Goal: Complete application form: Complete application form

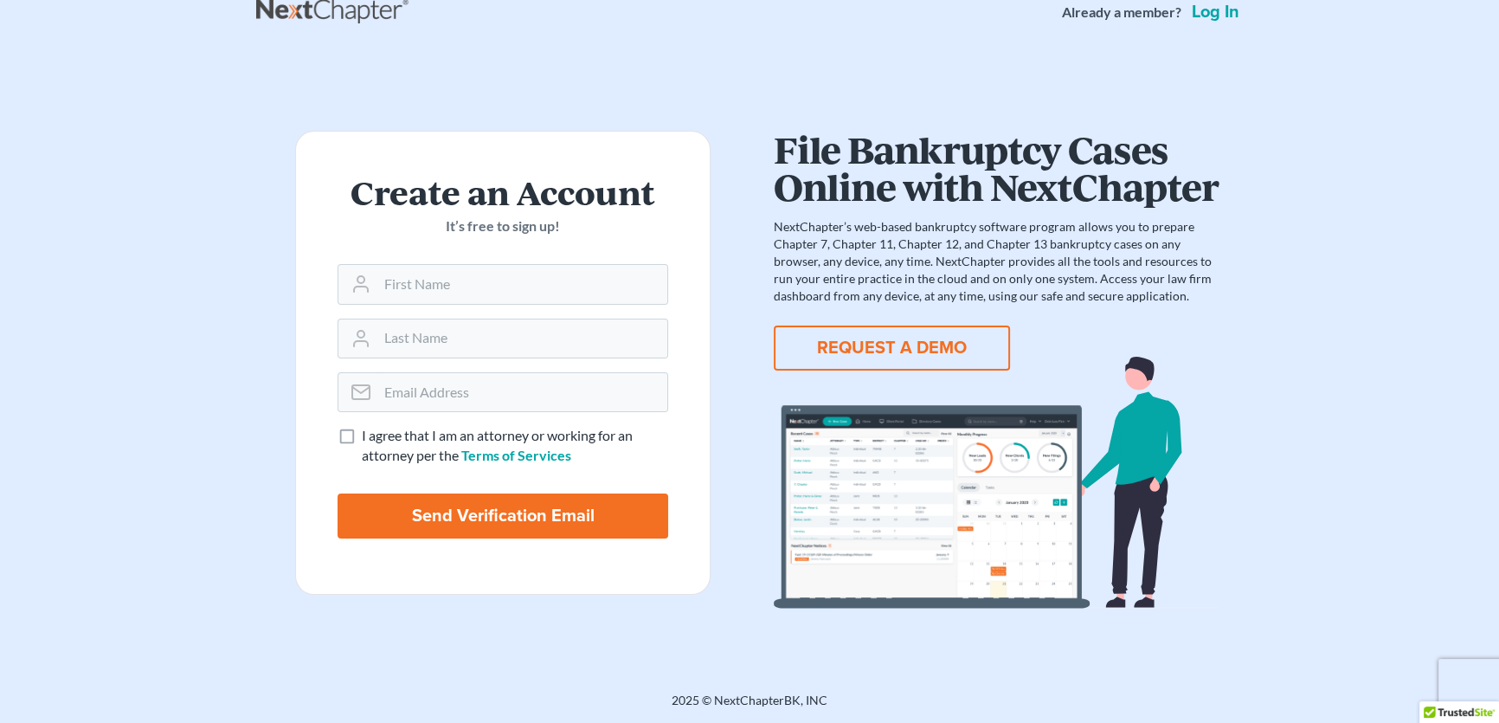
scroll to position [217, 0]
click at [487, 298] on input "text" at bounding box center [522, 284] width 290 height 38
type input "Alisa"
type input "Casella"
type input "paralegal@felterlaw.com"
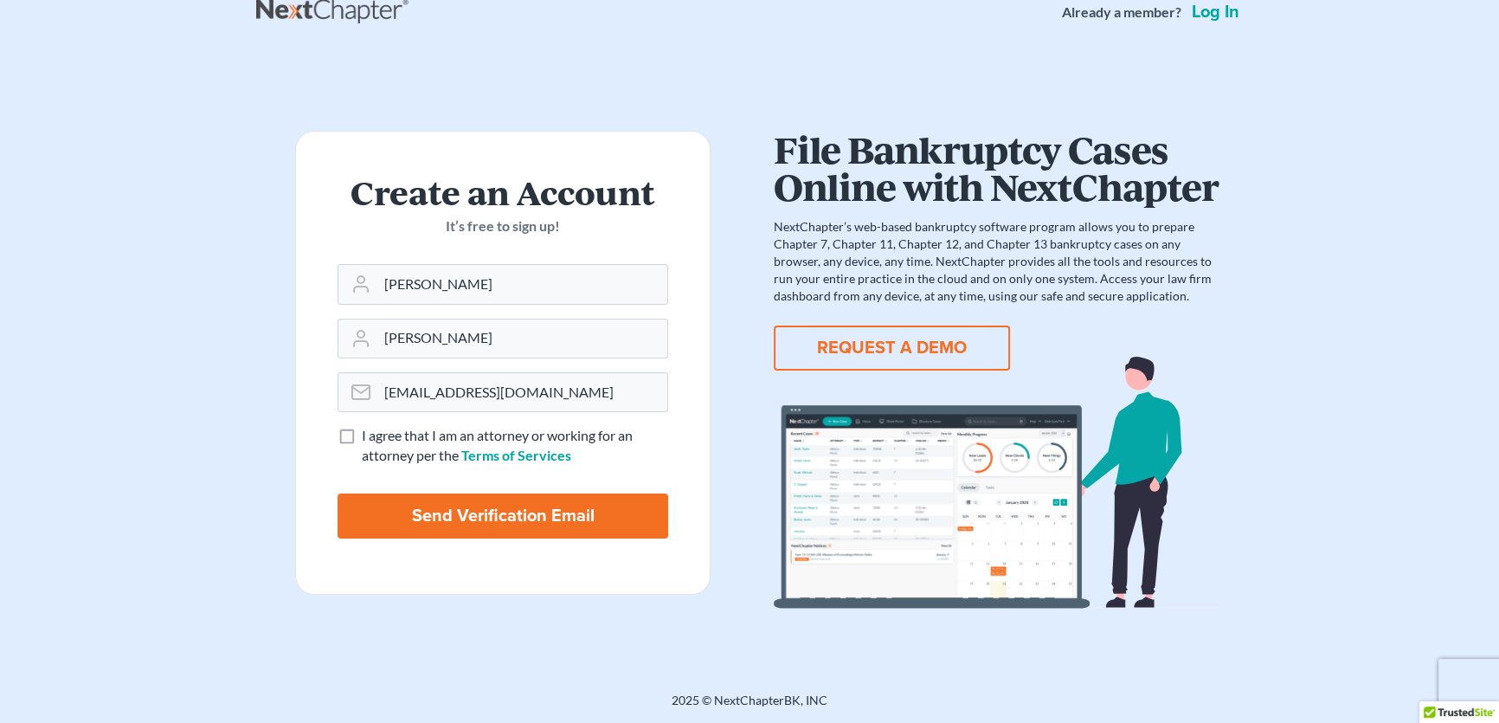
click at [362, 466] on label "I agree that I am an attorney or working for an attorney per the Terms of Servi…" at bounding box center [515, 446] width 306 height 40
click at [369, 437] on input "I agree that I am an attorney or working for an attorney per the Terms of Servi…" at bounding box center [374, 431] width 11 height 11
checkbox input "true"
click at [498, 521] on input "Send Verification Email" at bounding box center [502, 515] width 331 height 45
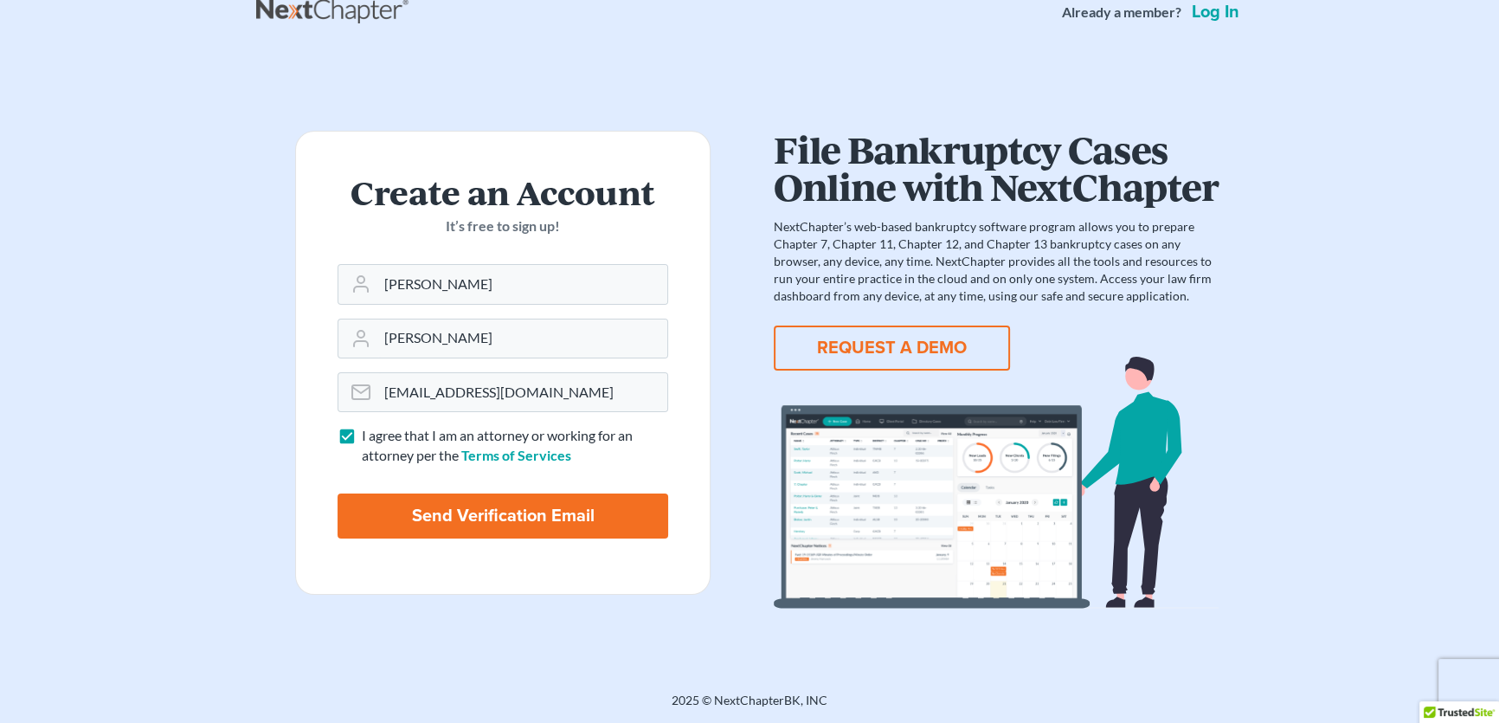
type input "Thinking..."
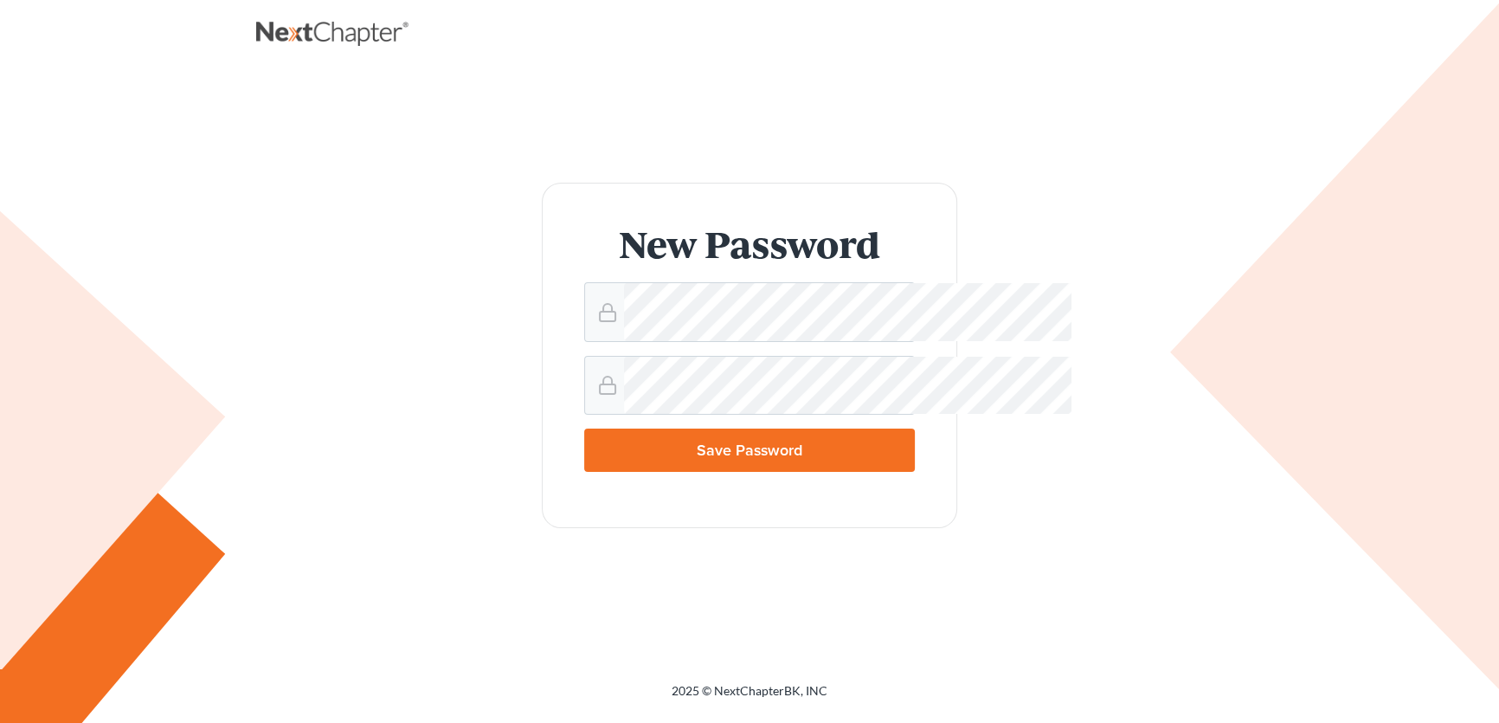
click at [744, 472] on input "Save Password" at bounding box center [749, 449] width 331 height 43
type input "Thinking..."
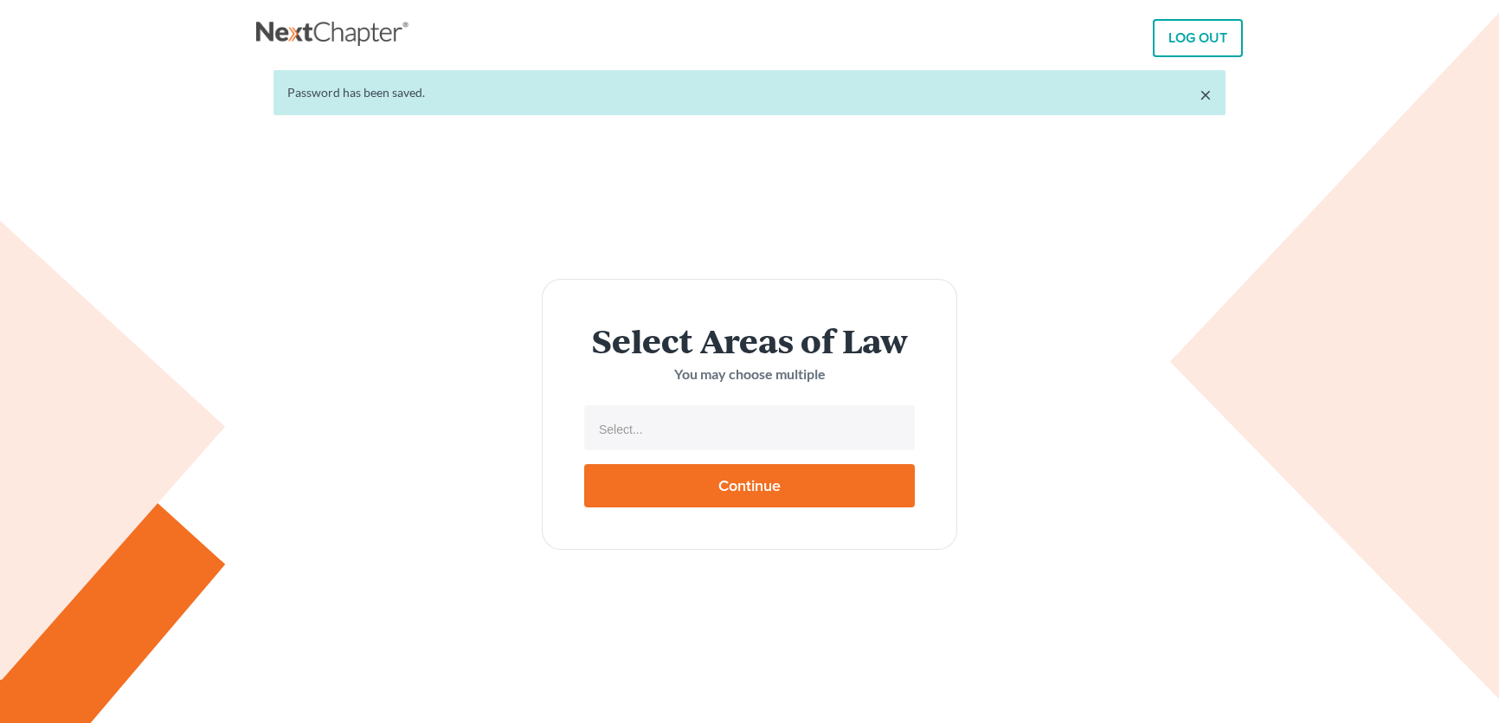
select select
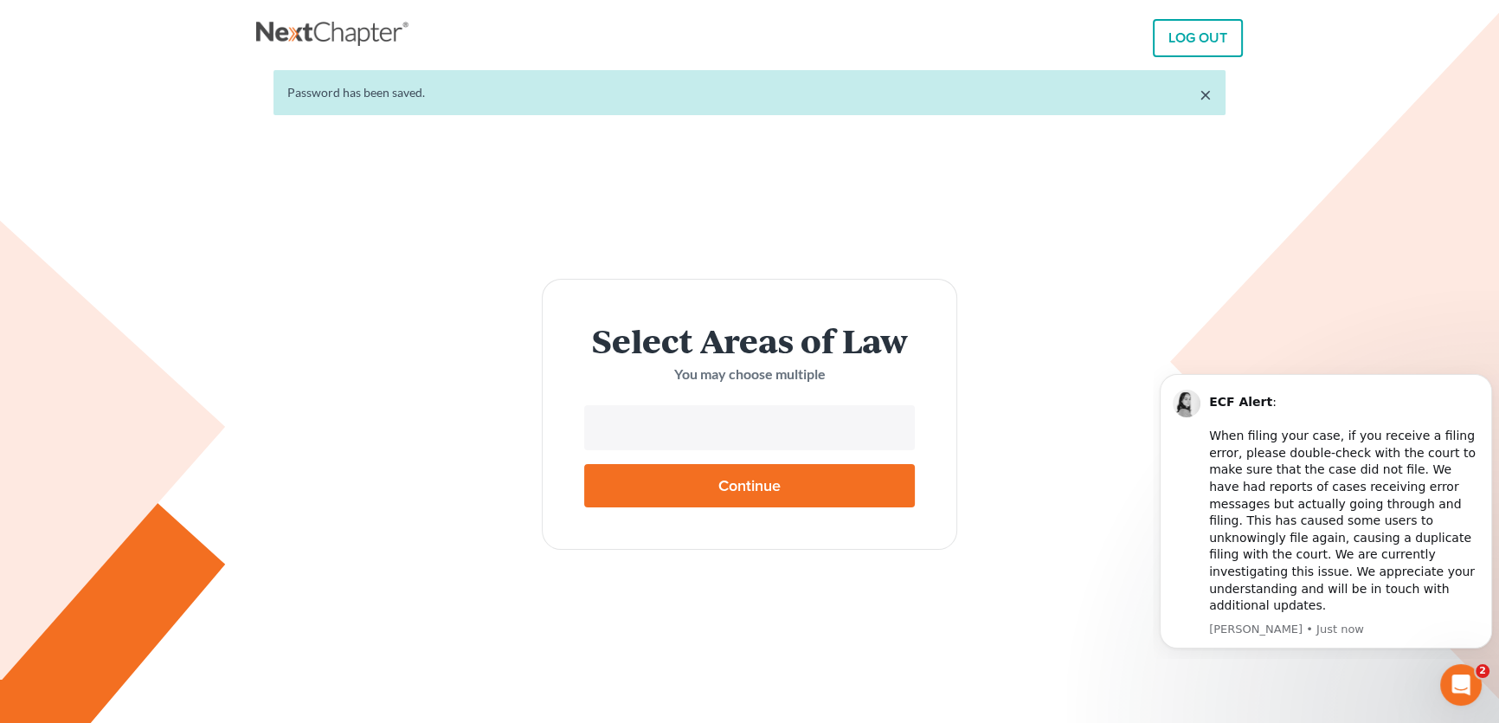
click at [634, 442] on input "text" at bounding box center [747, 429] width 306 height 26
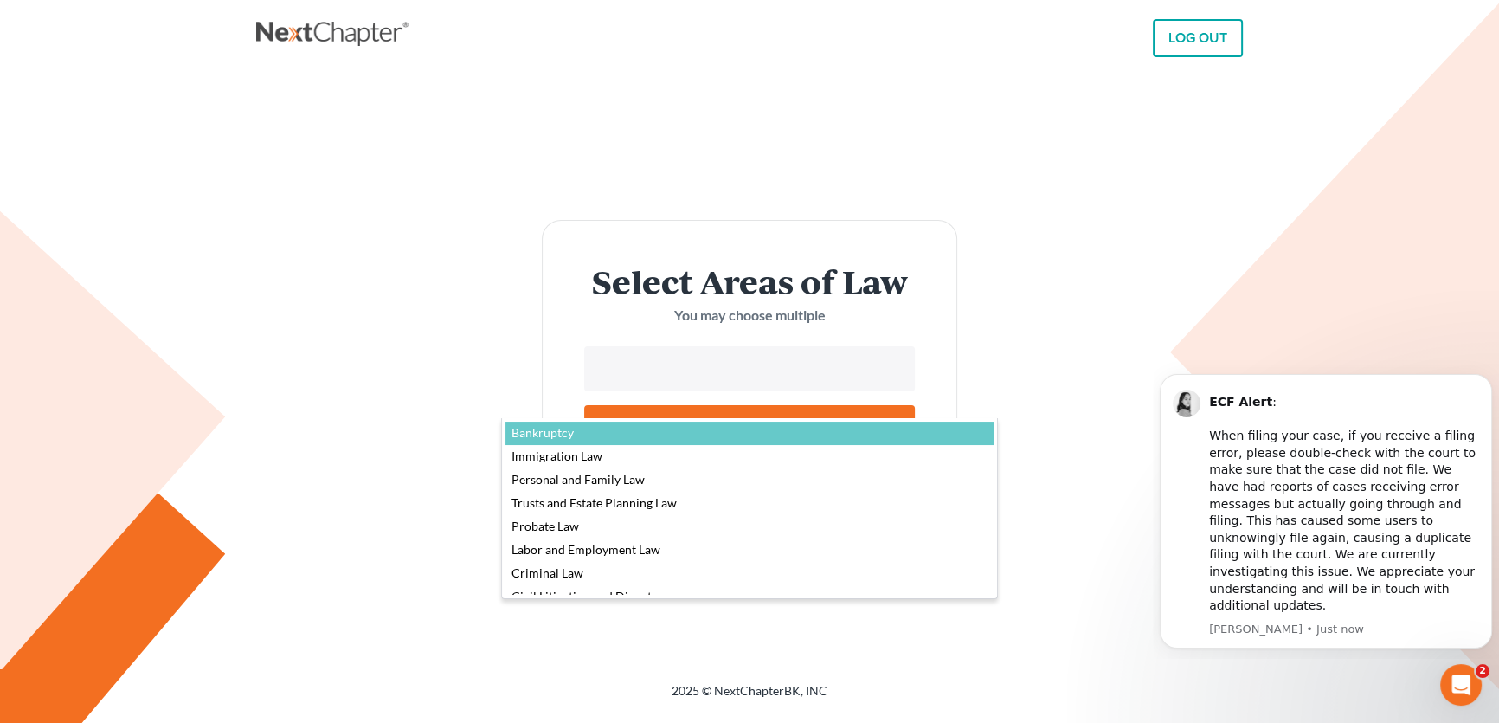
select select "4556"
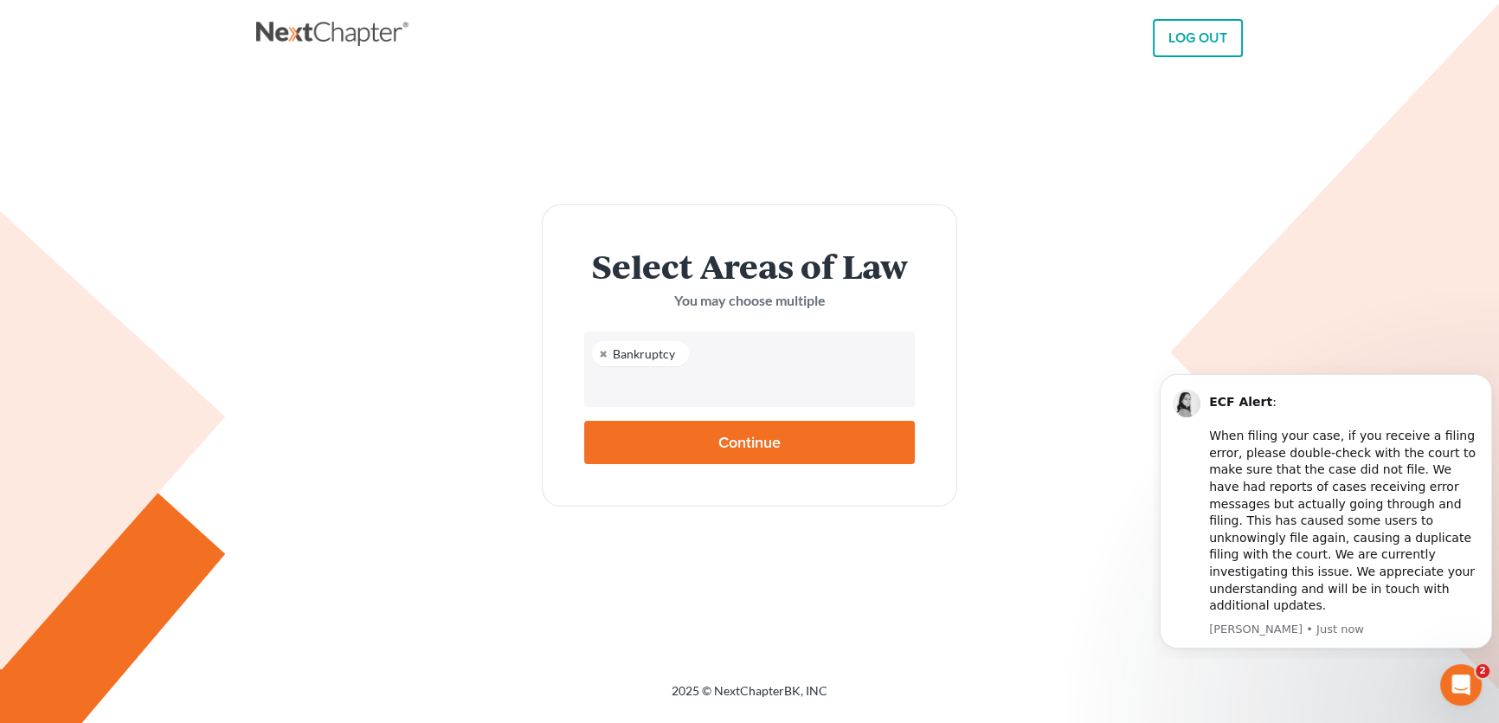
click at [612, 399] on input "text" at bounding box center [747, 386] width 306 height 26
click at [605, 399] on input "text" at bounding box center [747, 386] width 306 height 26
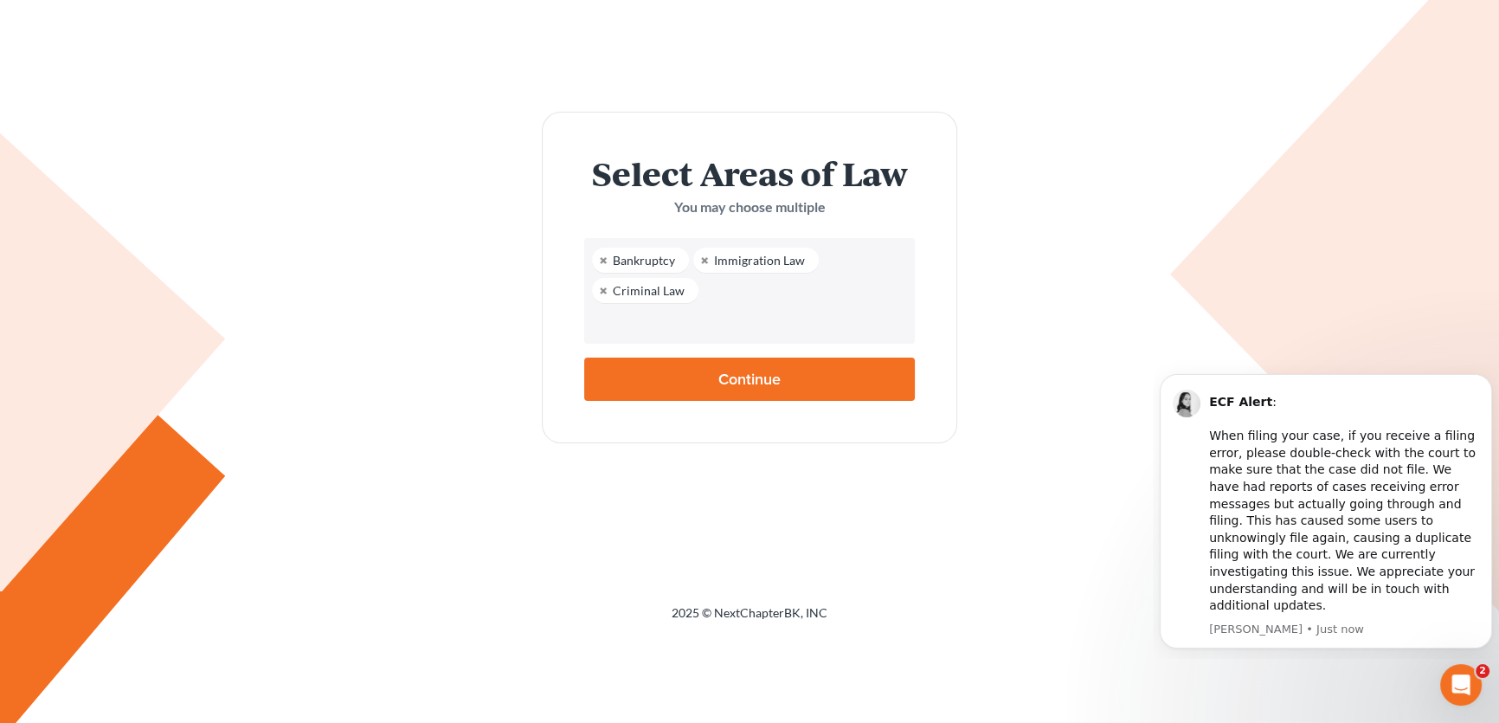
scroll to position [78, 0]
click at [594, 336] on input "text" at bounding box center [747, 323] width 306 height 26
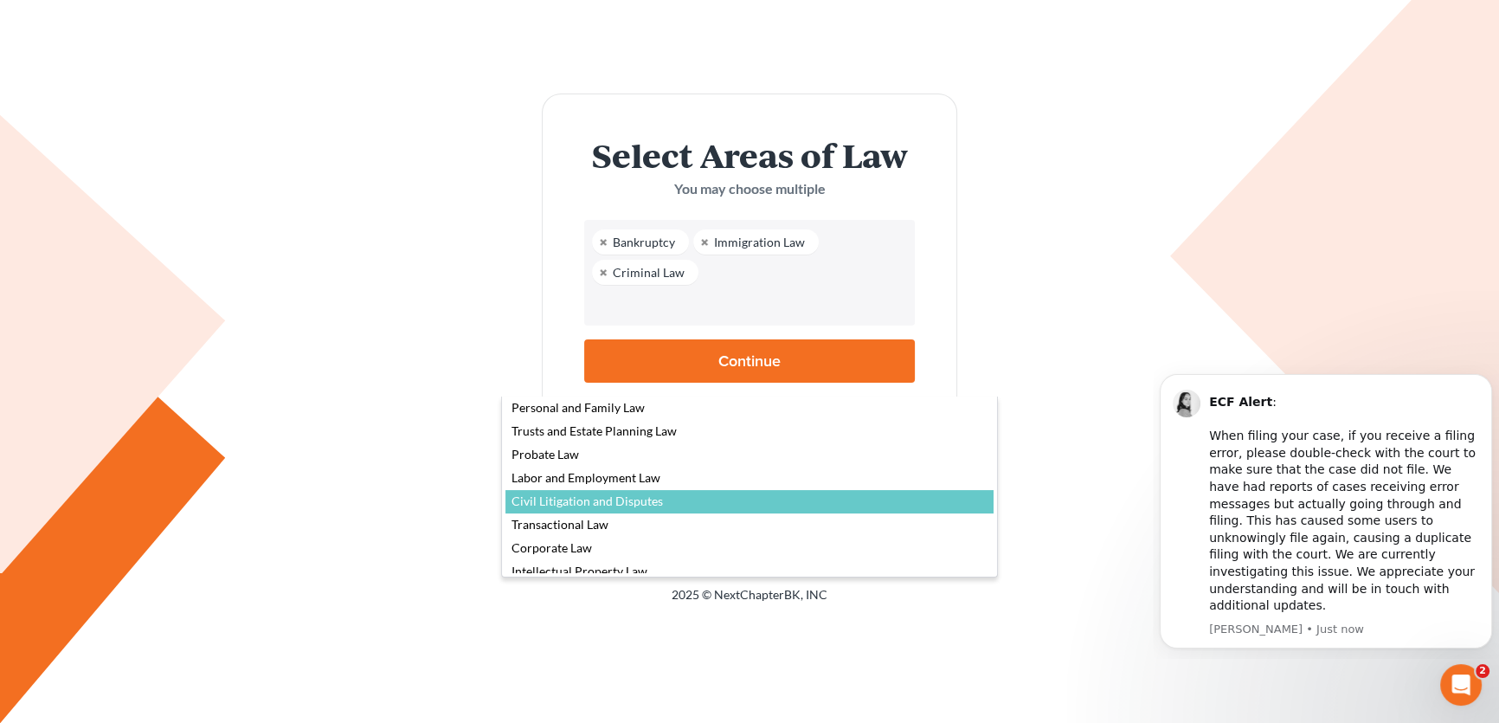
scroll to position [0, 0]
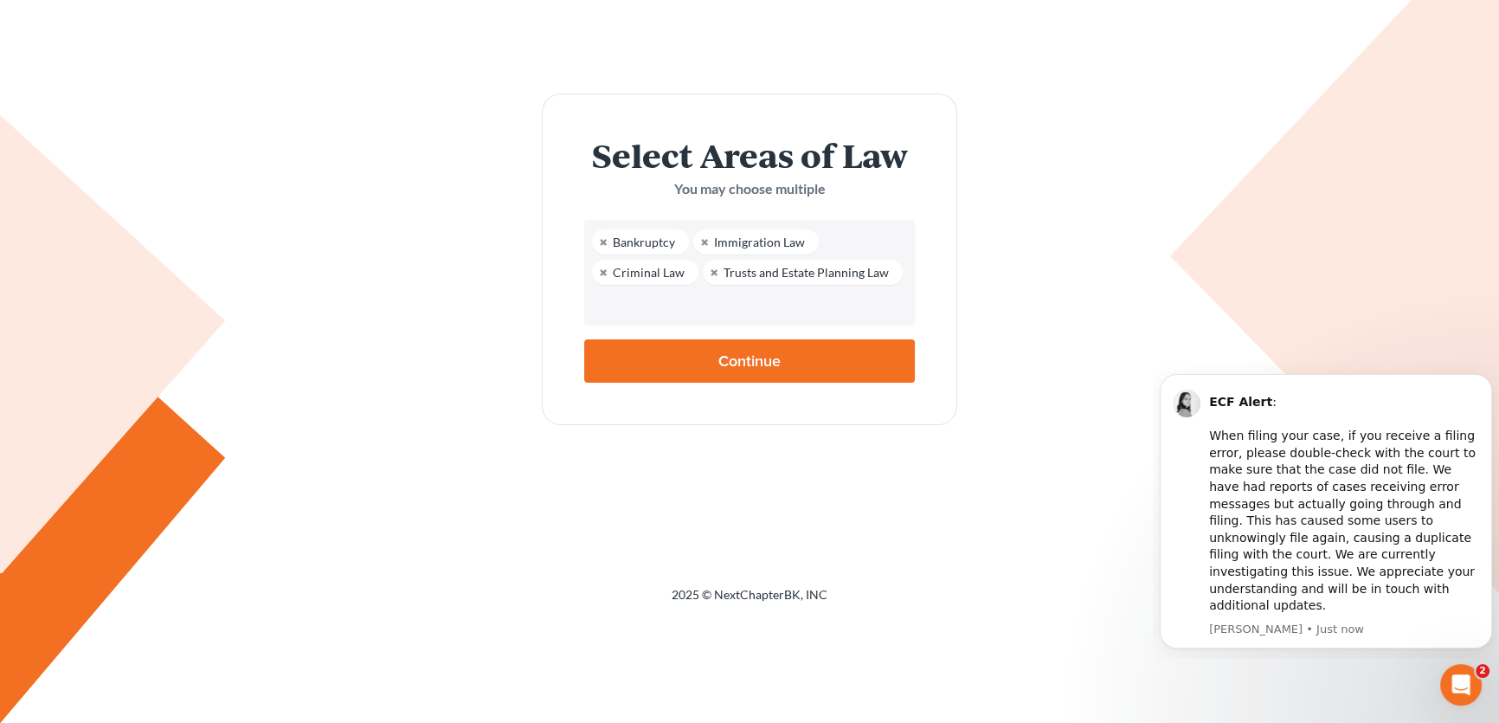
click at [594, 318] on input "text" at bounding box center [747, 305] width 306 height 26
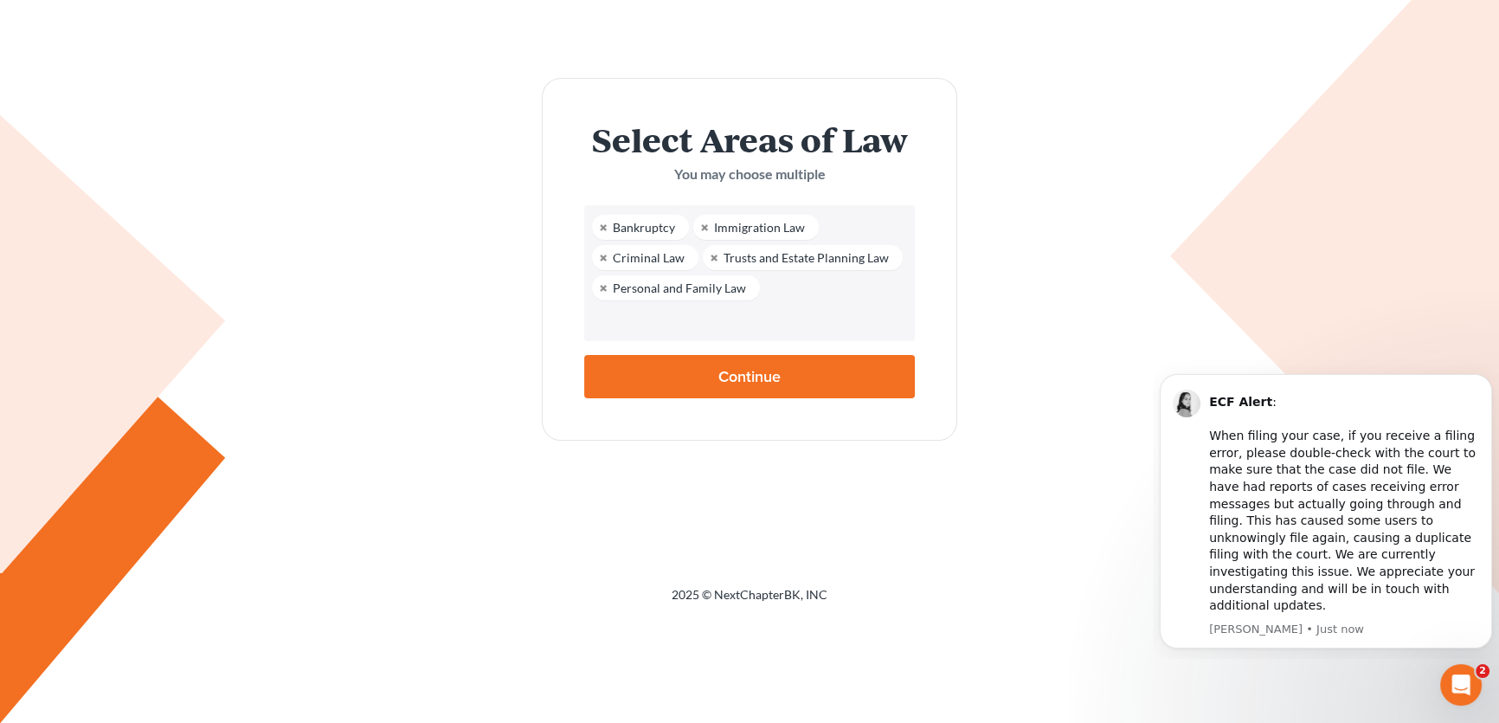
scroll to position [126, 0]
click at [726, 398] on input "Continue" at bounding box center [749, 376] width 331 height 43
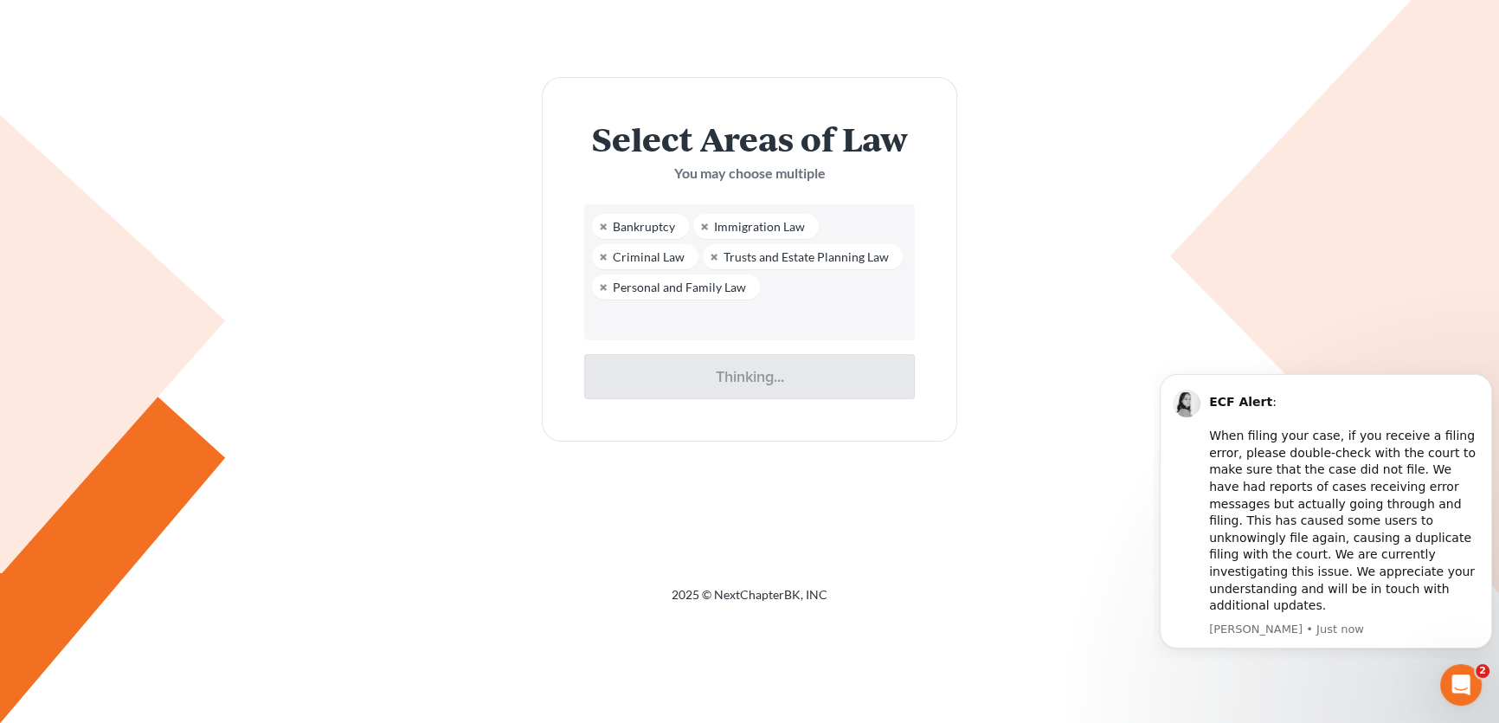
type input "Thinking..."
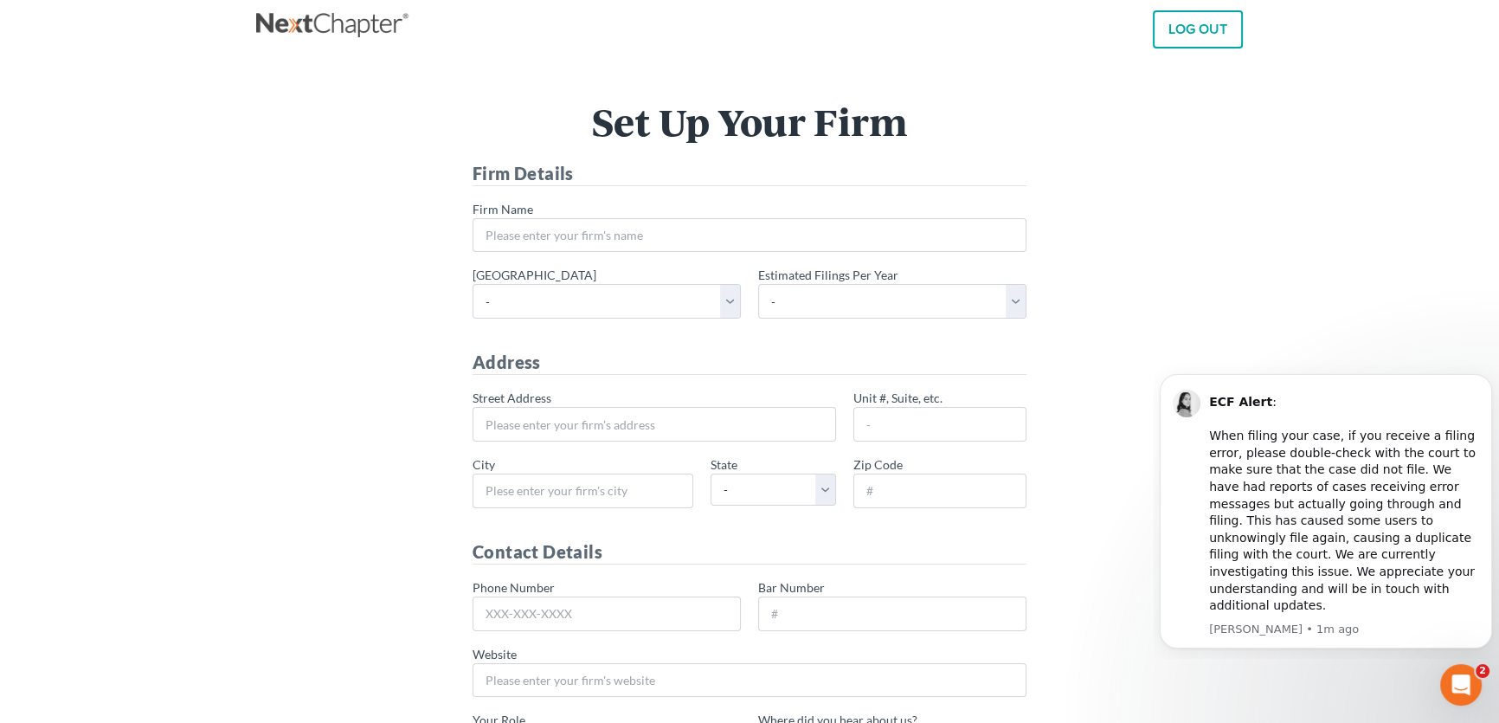
scroll to position [9, 0]
click at [472, 253] on input "* Firm Name" at bounding box center [749, 235] width 554 height 35
type input "A"
type input "[PERSON_NAME] Law"
click at [472, 318] on select "- [US_STATE] - [GEOGRAPHIC_DATA] [US_STATE] - [GEOGRAPHIC_DATA][US_STATE] - Sou…" at bounding box center [606, 301] width 268 height 35
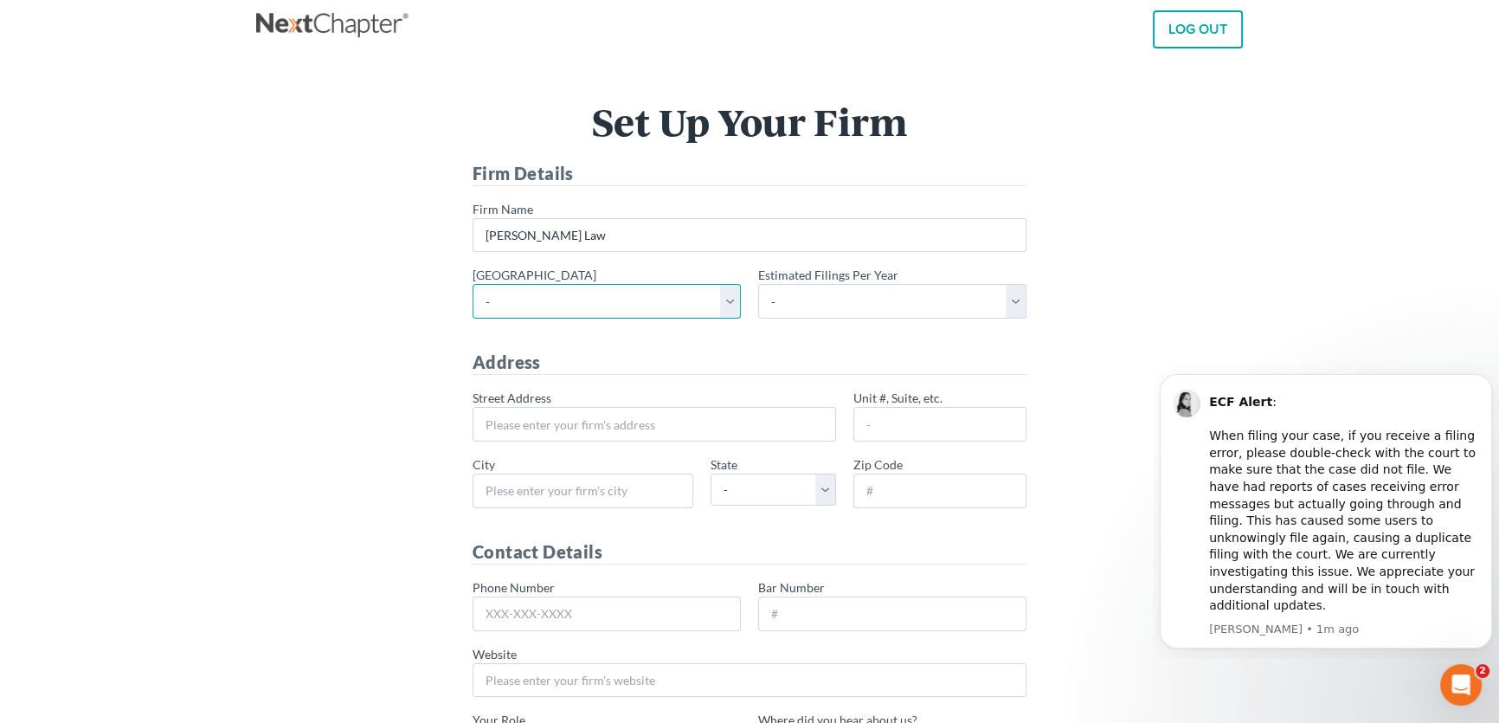
select select "18"
click at [472, 318] on select "- [US_STATE] - [GEOGRAPHIC_DATA] [US_STATE] - [GEOGRAPHIC_DATA][US_STATE] - Sou…" at bounding box center [606, 301] width 268 height 35
click at [830, 318] on select "- 1-10 11-50 50+" at bounding box center [892, 301] width 268 height 35
select select "1"
click at [758, 318] on select "- 1-10 11-50 50+" at bounding box center [892, 301] width 268 height 35
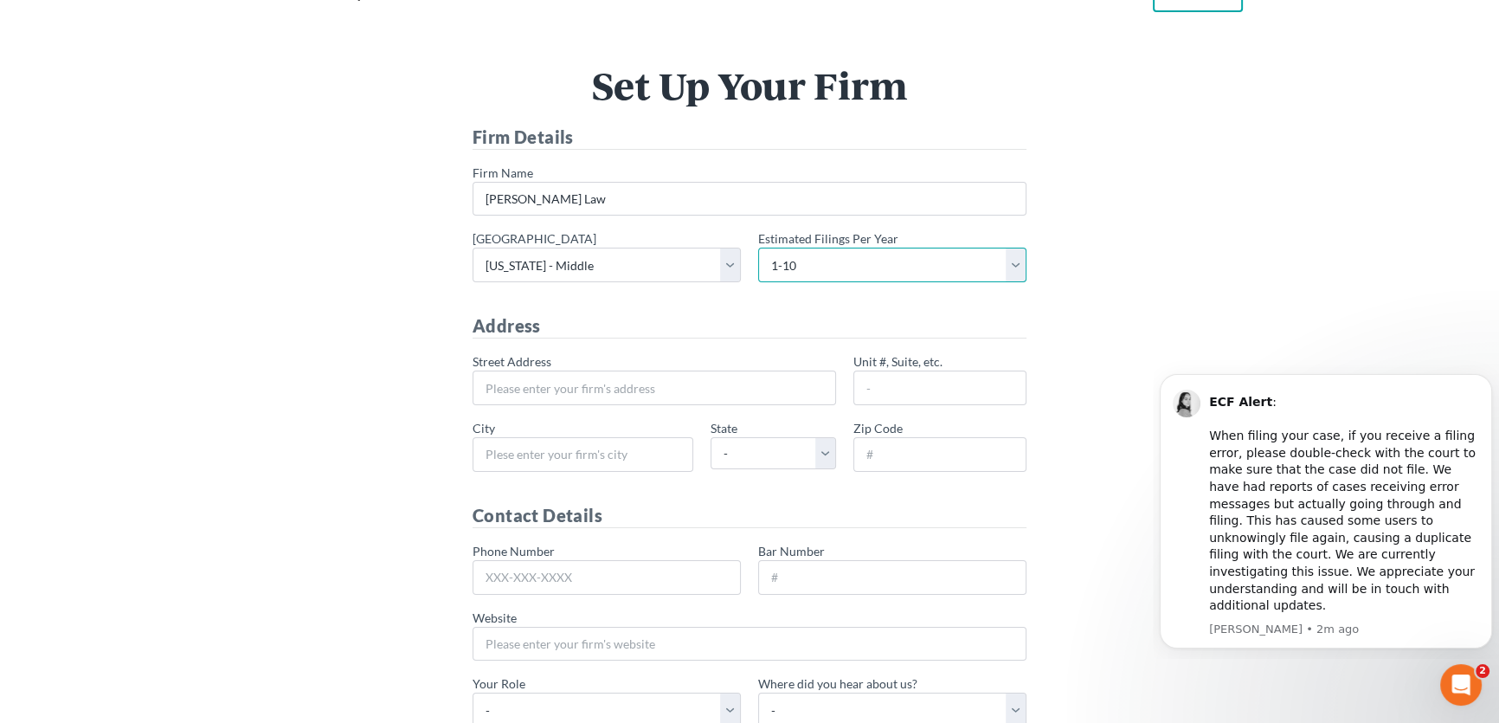
scroll to position [0, 0]
